Goal: Browse casually

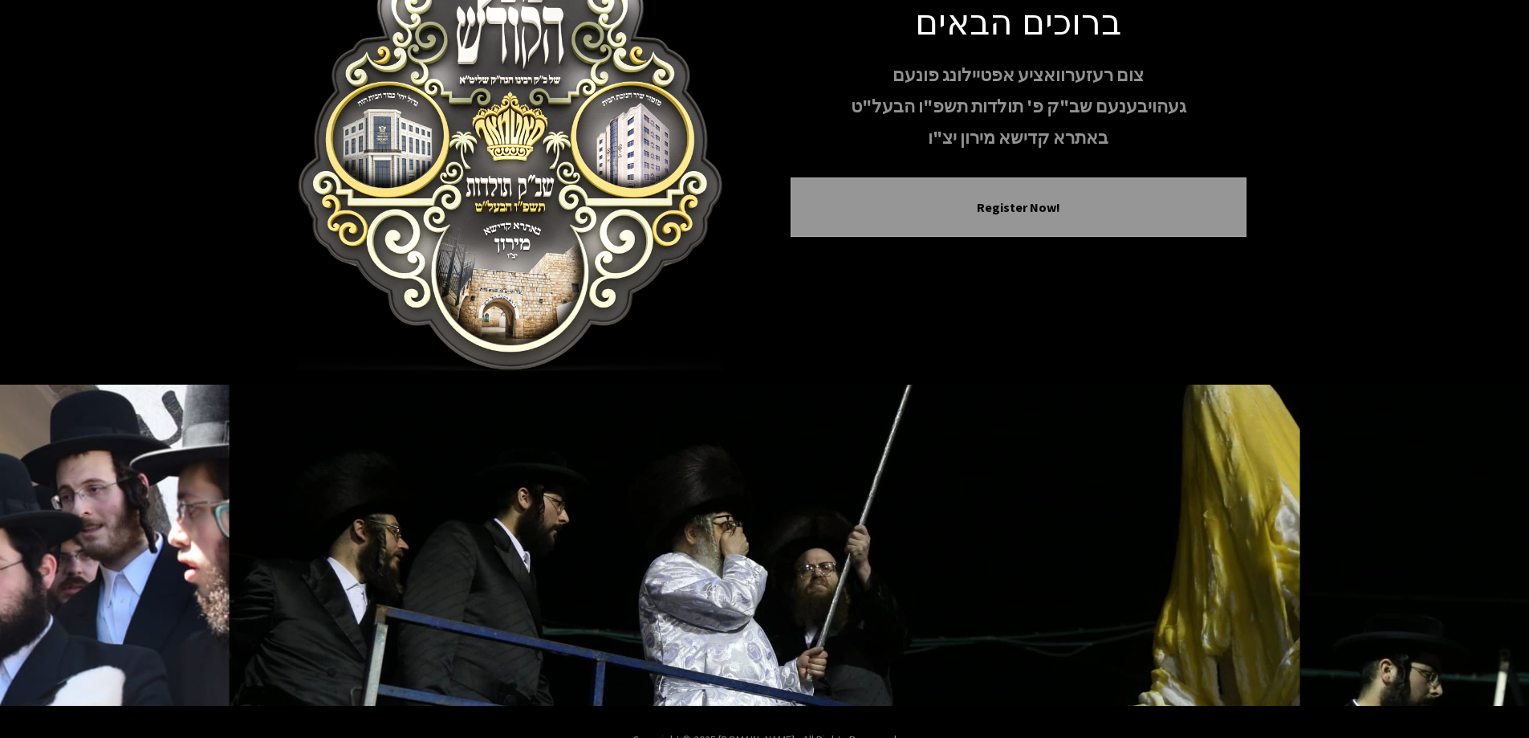
scroll to position [159, 0]
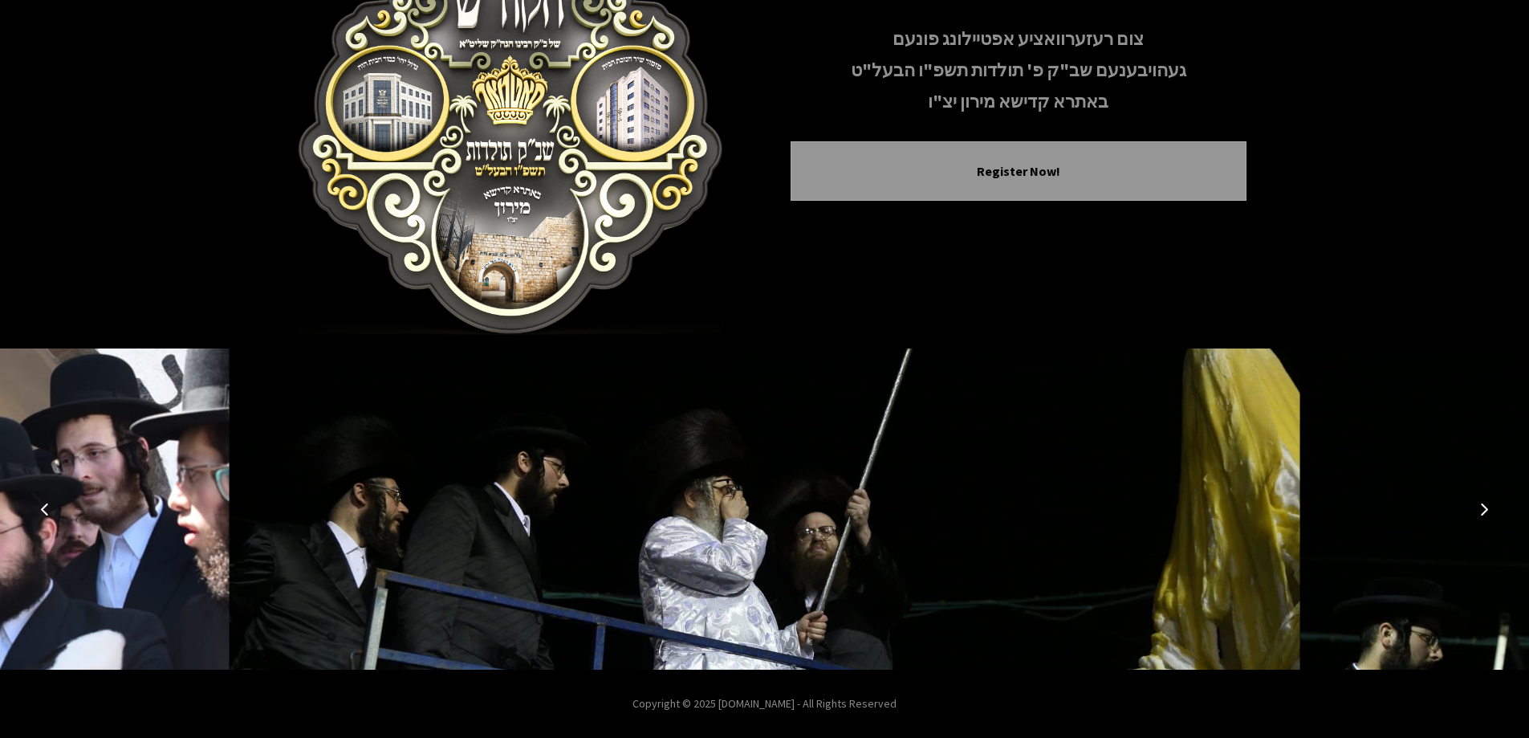
click at [1487, 515] on icon "Next image" at bounding box center [1484, 509] width 13 height 13
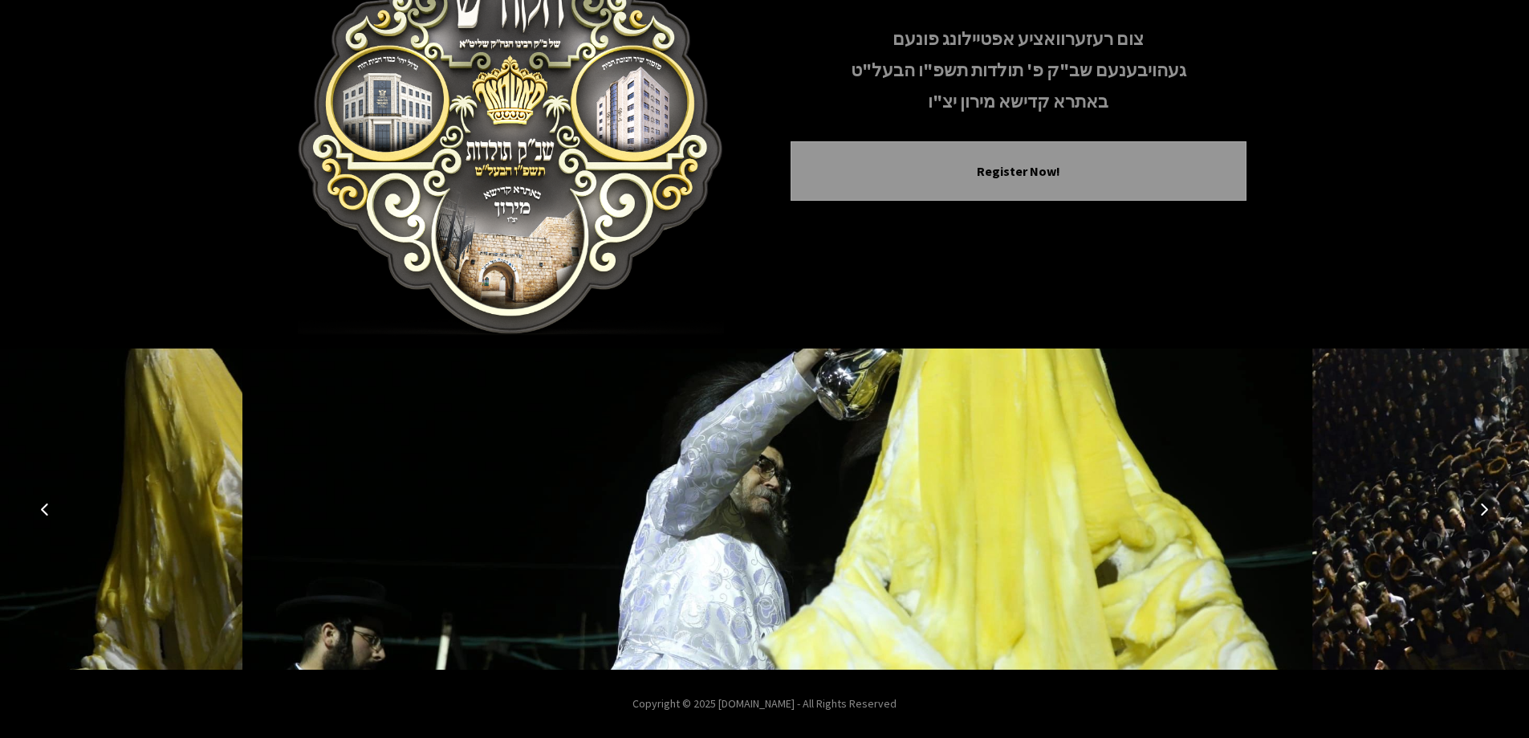
click at [1487, 515] on icon "Next image" at bounding box center [1484, 509] width 13 height 13
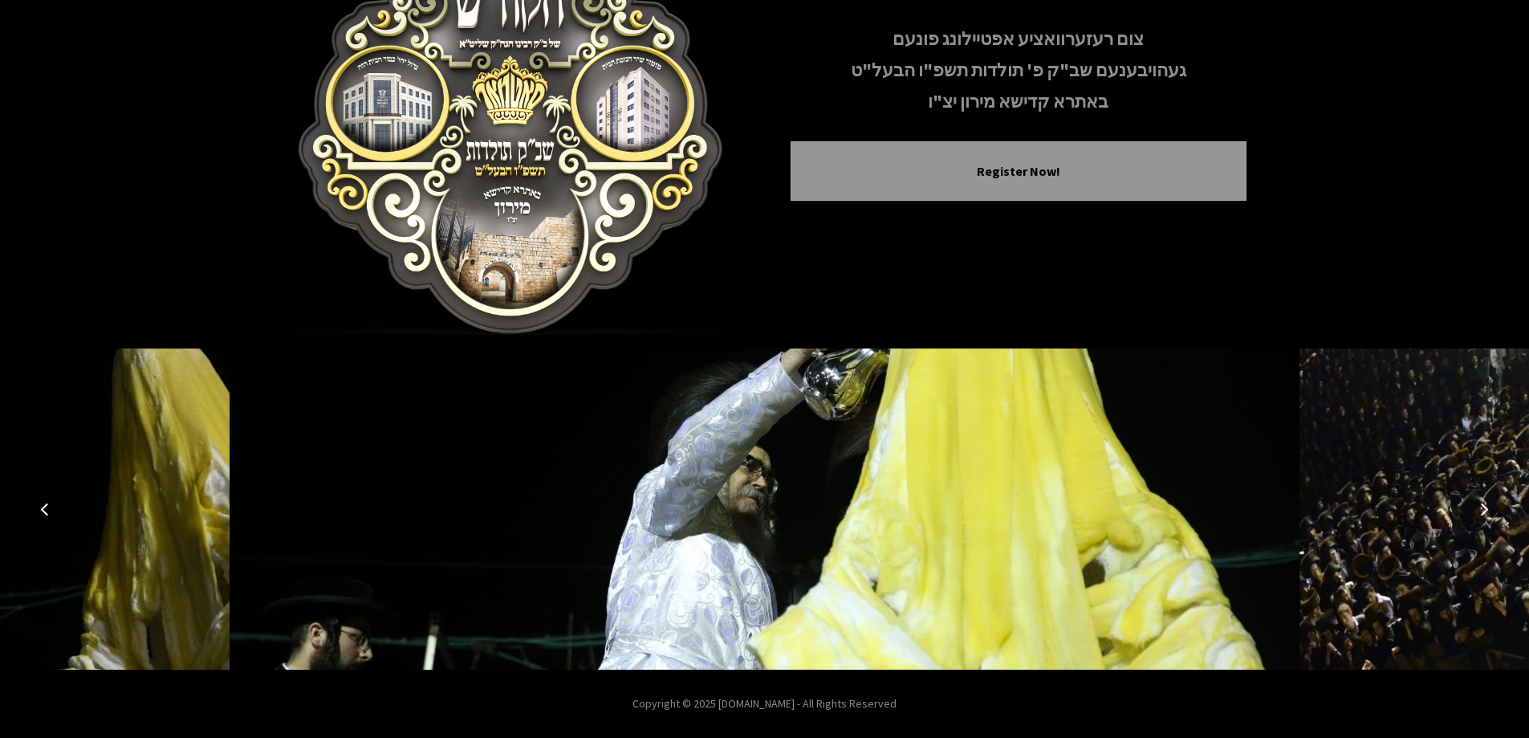
click at [1487, 515] on icon "Next image" at bounding box center [1484, 509] width 13 height 13
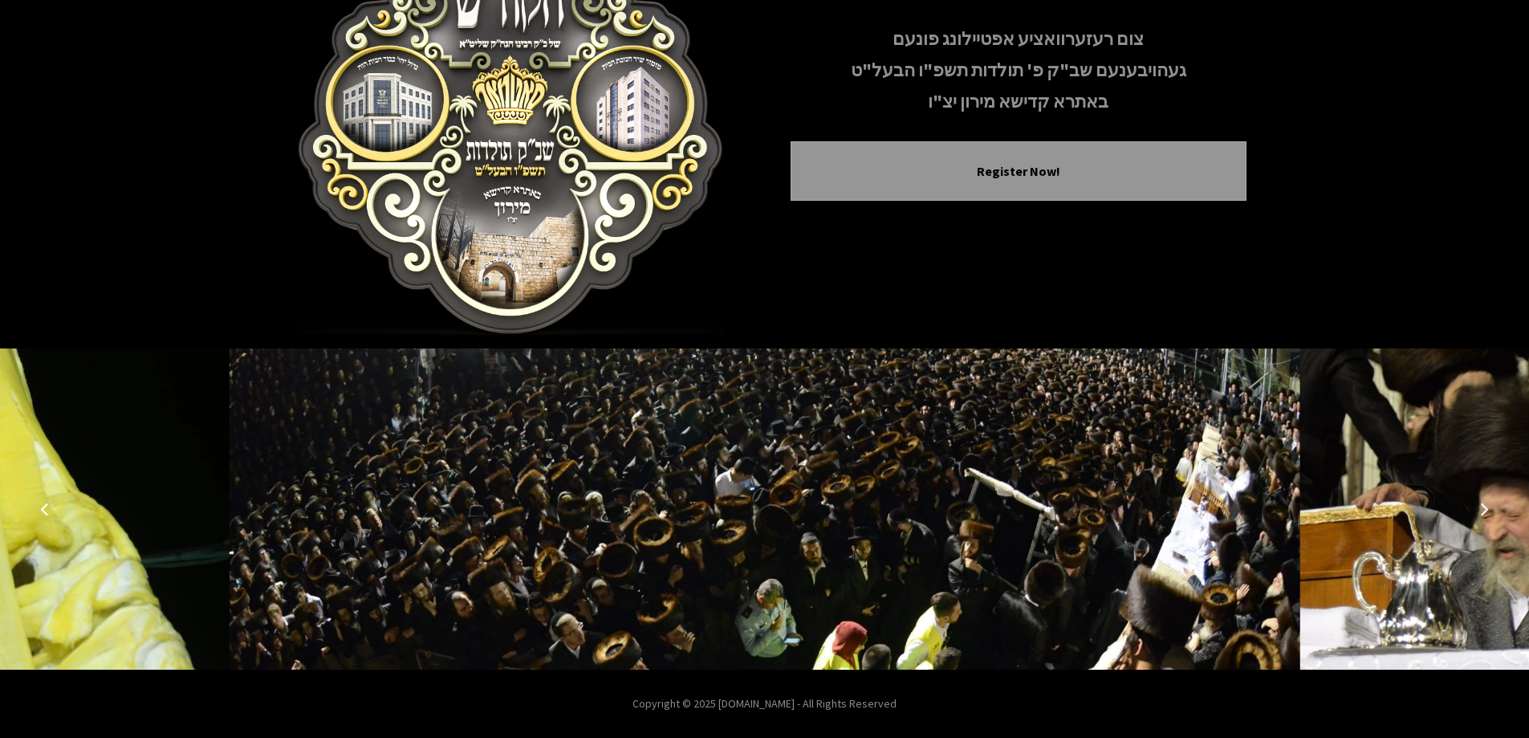
click at [1482, 511] on icon "Next image" at bounding box center [1484, 509] width 13 height 13
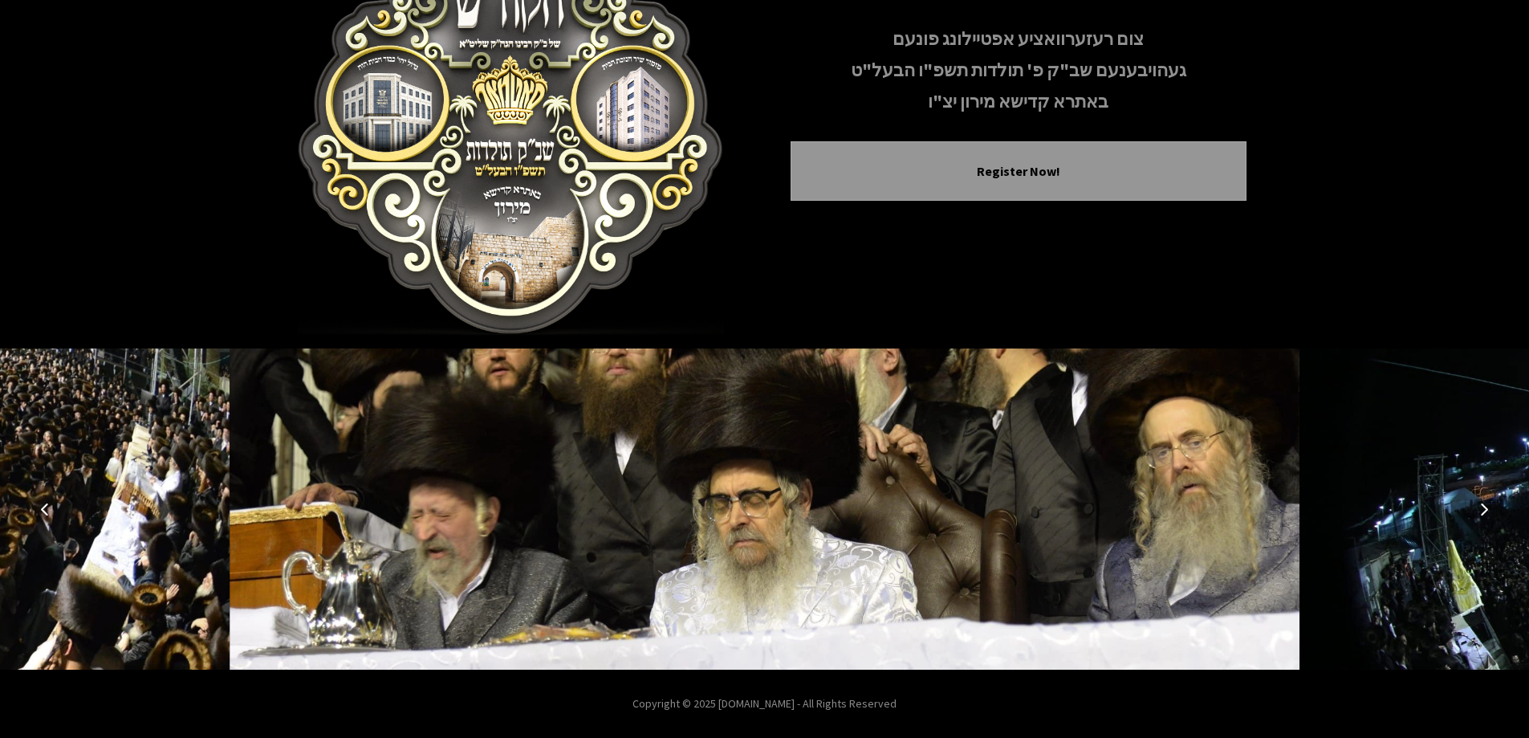
click at [1482, 511] on icon "Next image" at bounding box center [1484, 509] width 13 height 13
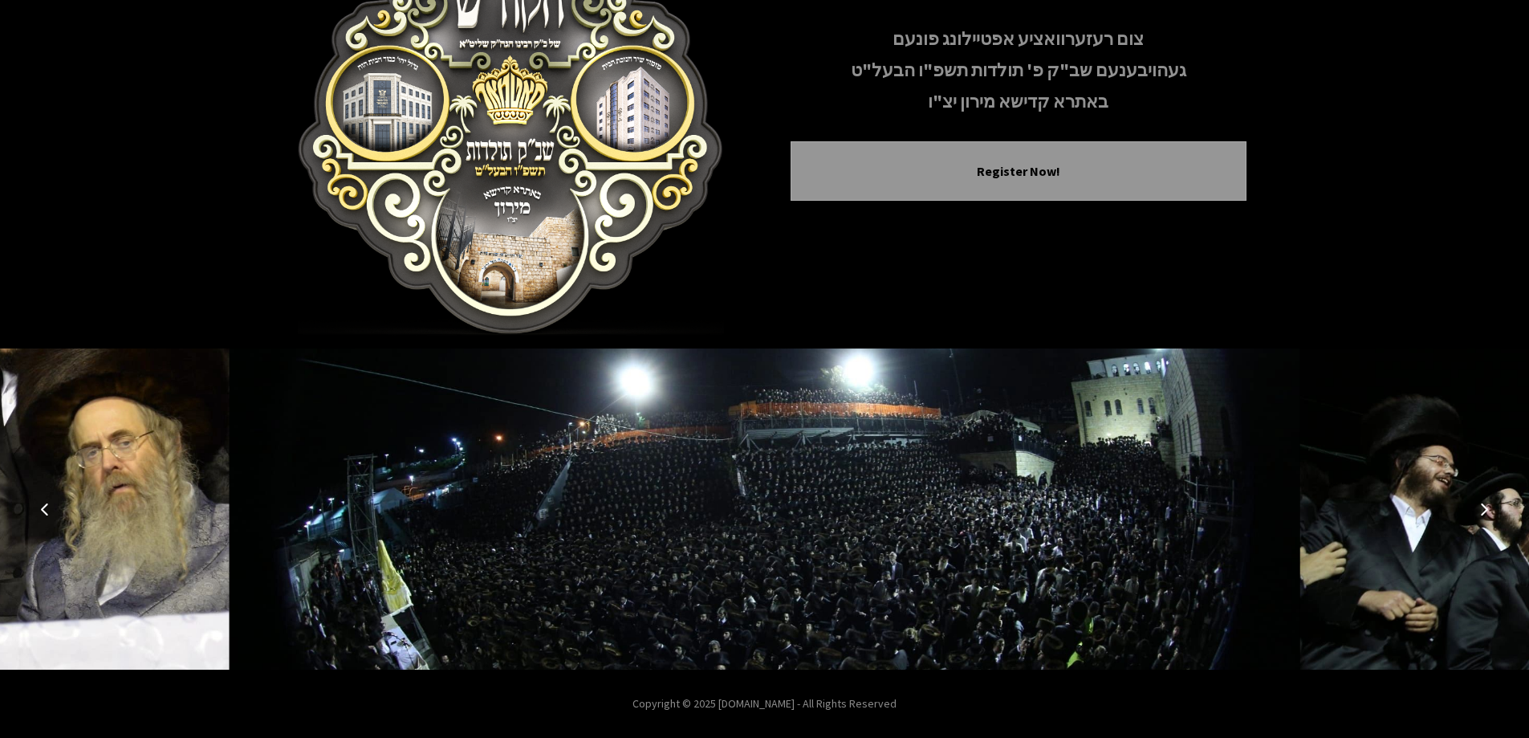
click at [1482, 511] on icon "Next image" at bounding box center [1484, 509] width 13 height 13
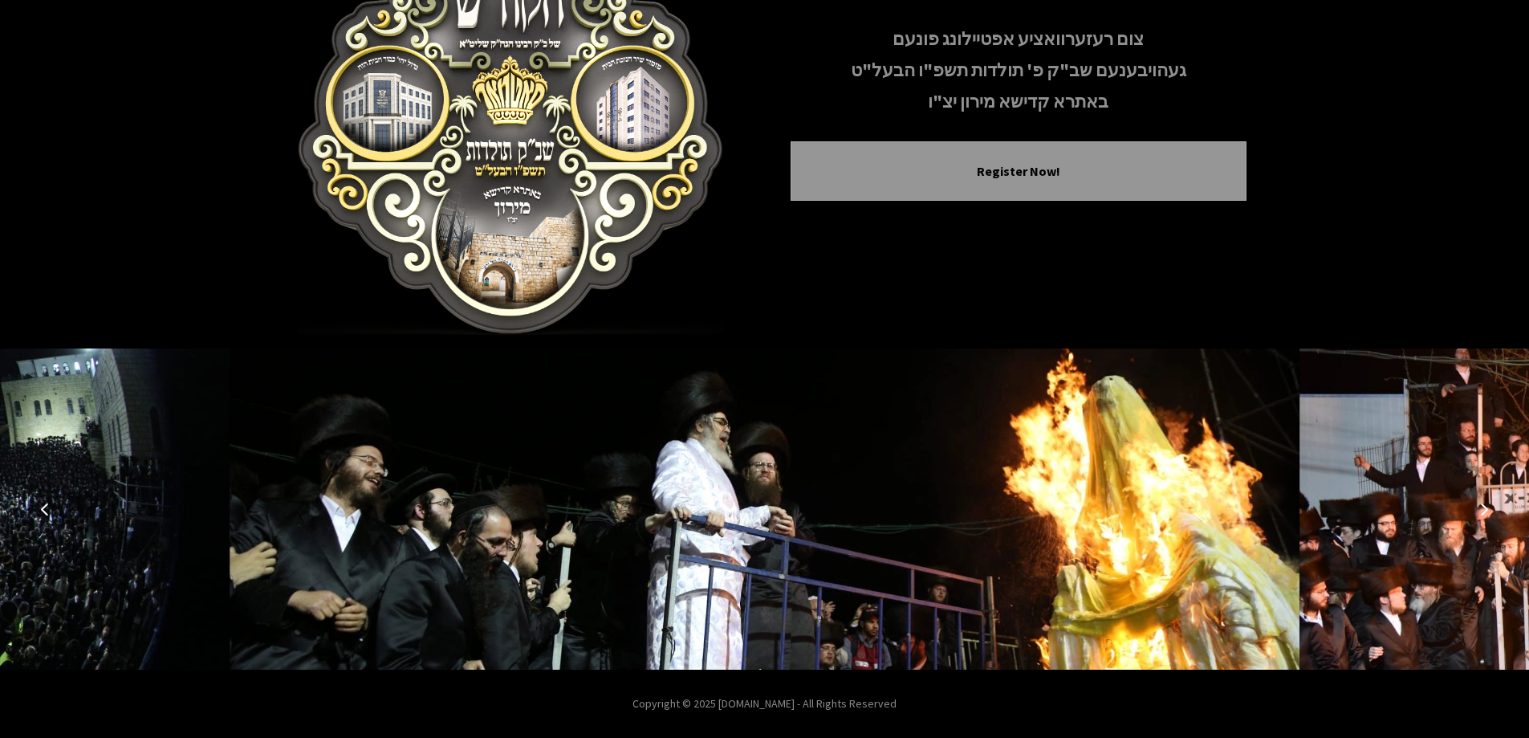
click at [1482, 511] on icon "Next image" at bounding box center [1484, 509] width 13 height 13
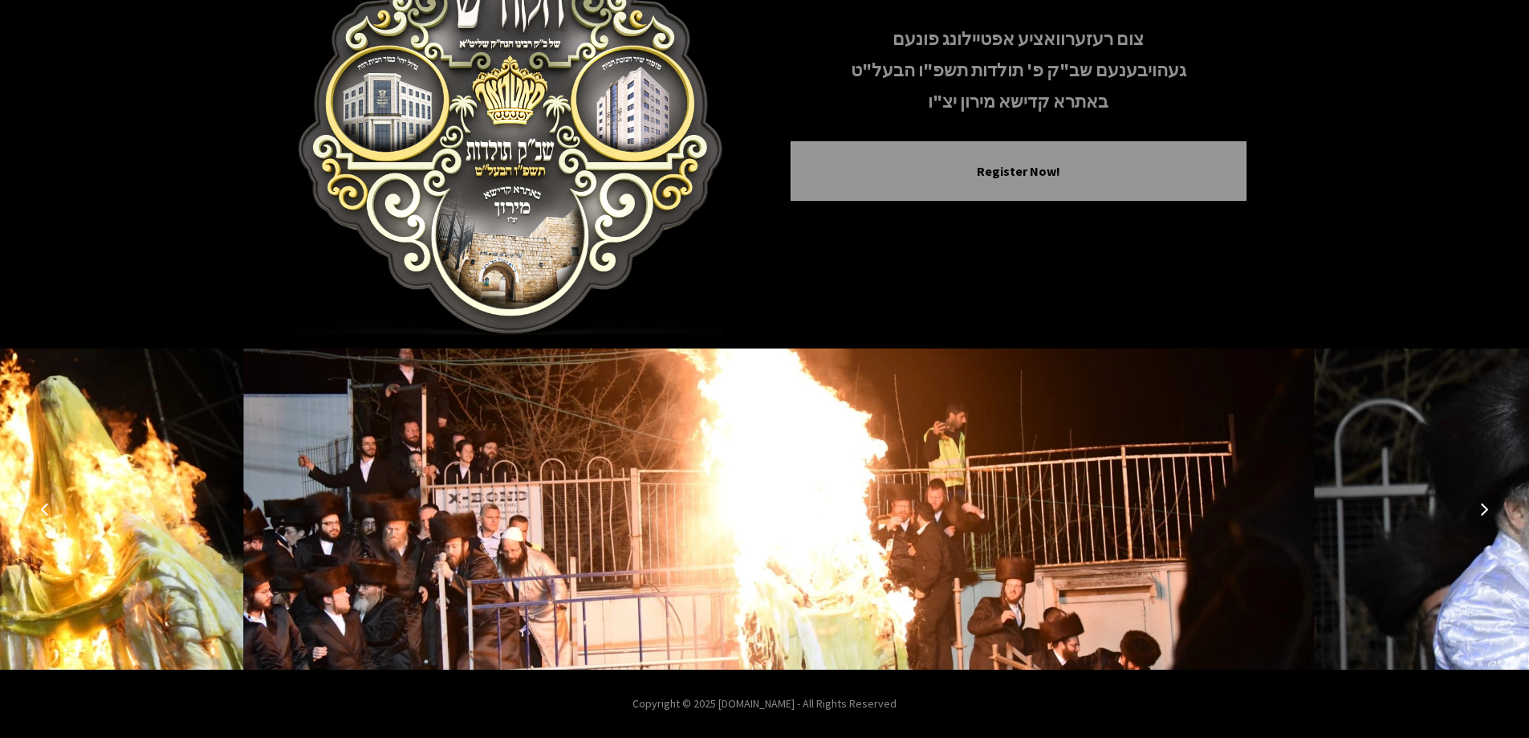
click at [1482, 511] on icon "Next image" at bounding box center [1484, 509] width 13 height 13
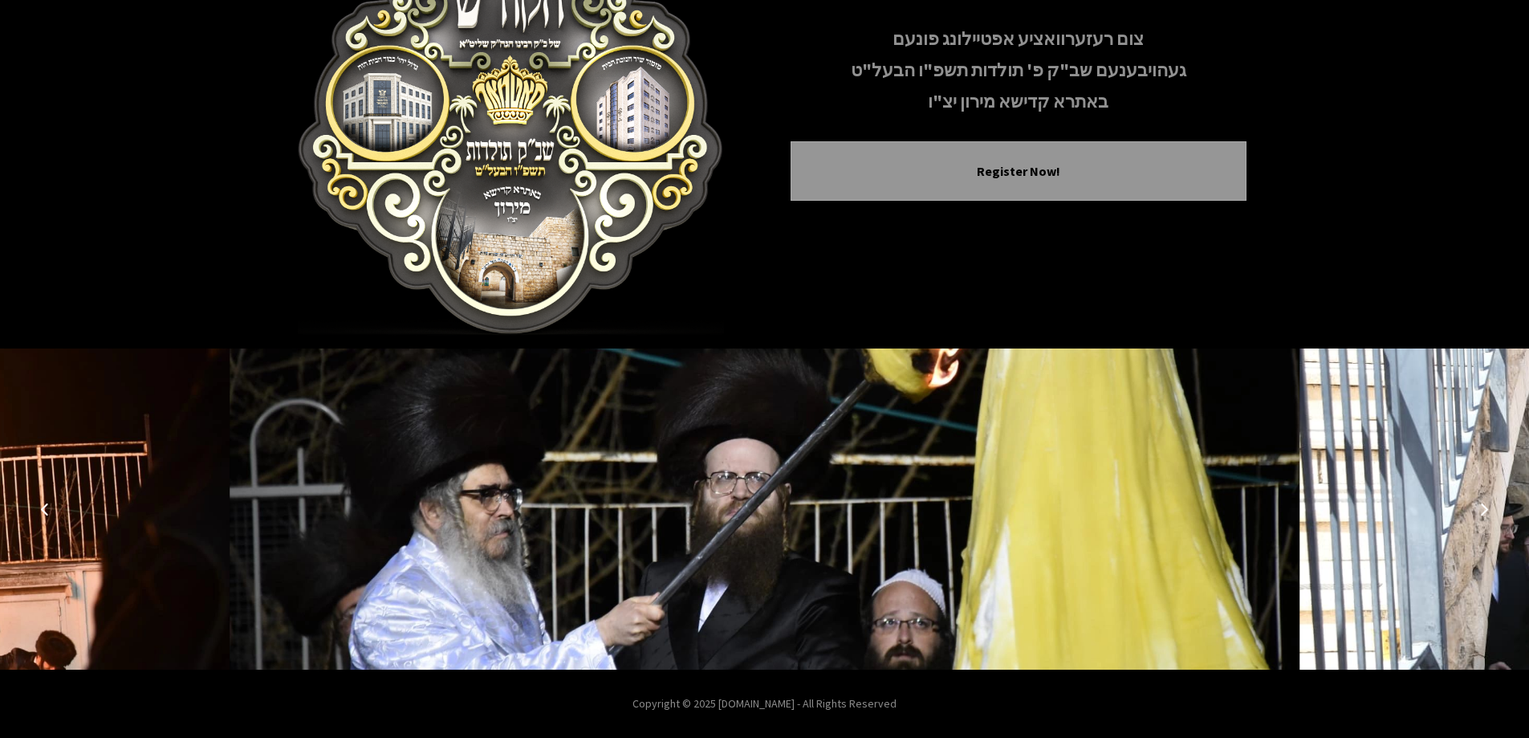
click at [1482, 511] on icon "Next image" at bounding box center [1484, 509] width 13 height 13
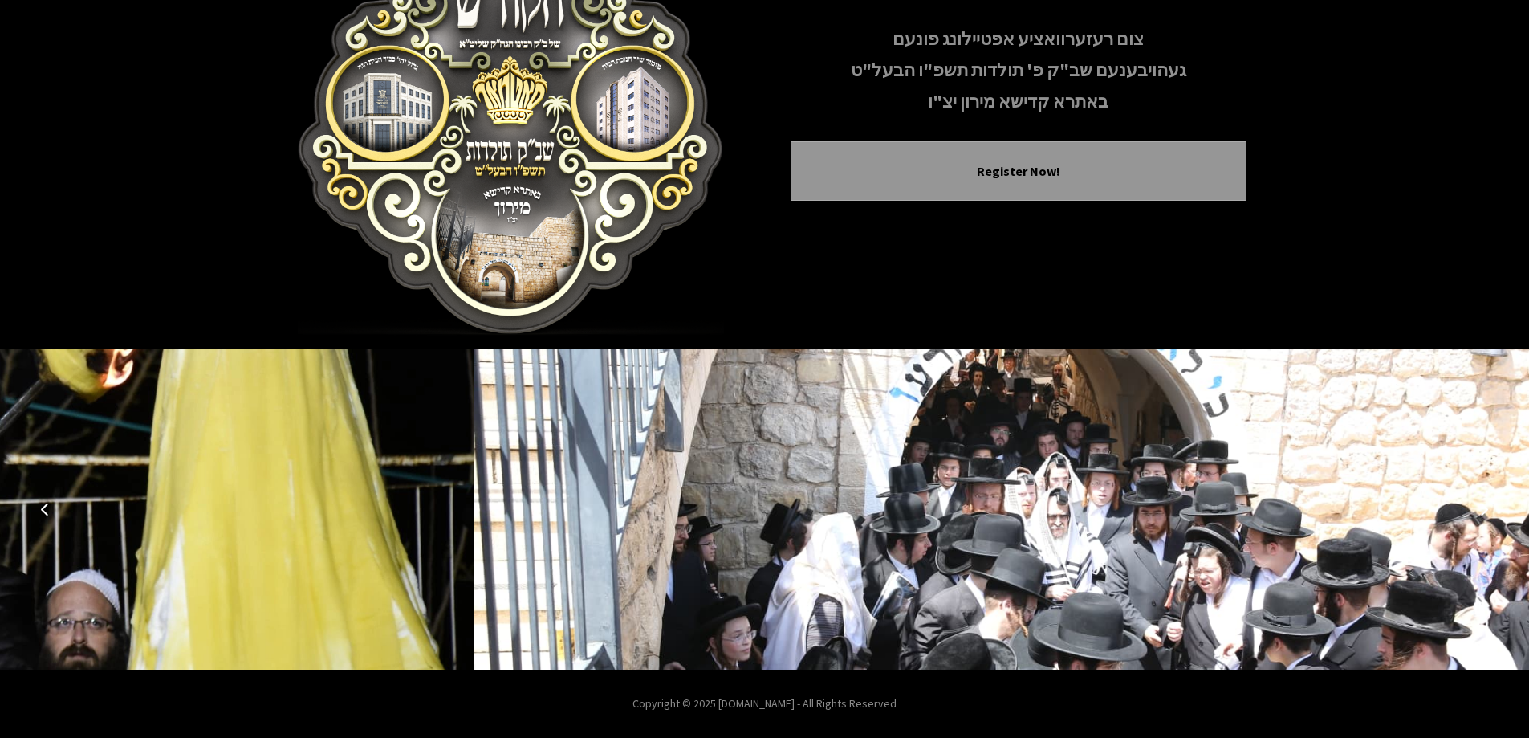
click at [1482, 511] on icon "Next image" at bounding box center [1484, 509] width 13 height 13
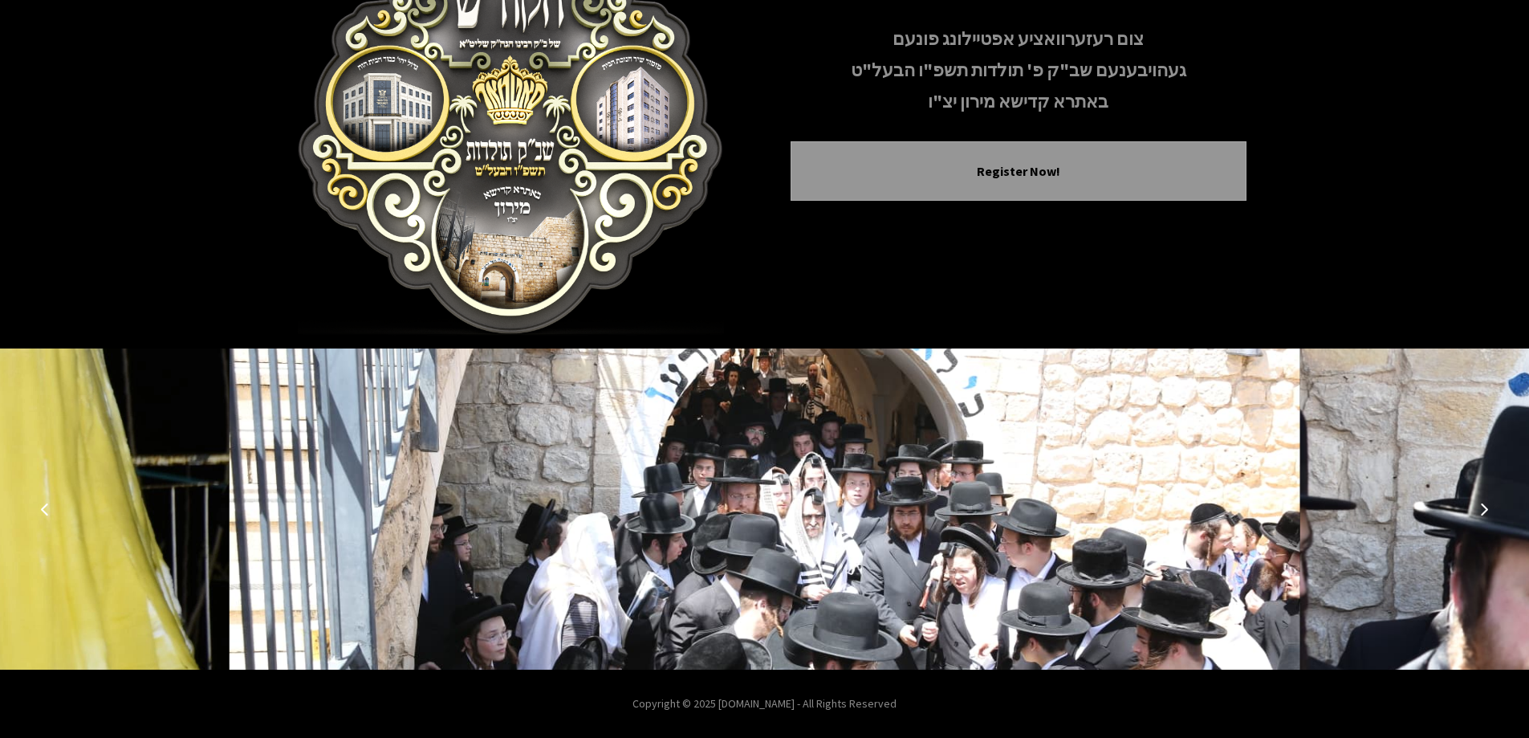
click at [1482, 511] on icon "Next image" at bounding box center [1484, 509] width 13 height 13
